Goal: Task Accomplishment & Management: Manage account settings

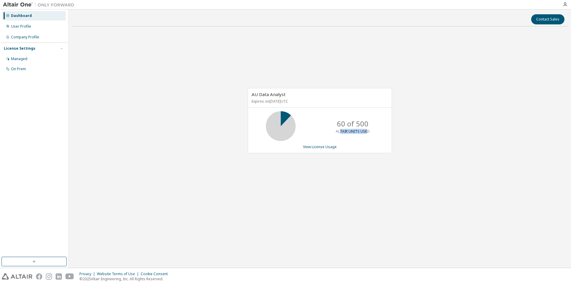
drag, startPoint x: 342, startPoint y: 132, endPoint x: 368, endPoint y: 133, distance: 25.3
click at [368, 133] on p "ALTAIR UNITS USED" at bounding box center [353, 131] width 34 height 5
click at [40, 59] on div "Managed" at bounding box center [33, 59] width 63 height 10
click at [41, 58] on div "Managed" at bounding box center [33, 59] width 63 height 10
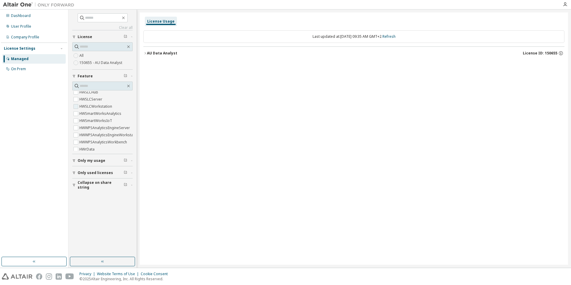
scroll to position [486, 0]
click at [108, 160] on div "Only my usage" at bounding box center [104, 160] width 53 height 5
click at [109, 172] on span "Only used licenses" at bounding box center [95, 173] width 35 height 5
click at [111, 173] on div "Only used licenses" at bounding box center [104, 173] width 53 height 5
